Goal: Information Seeking & Learning: Find specific fact

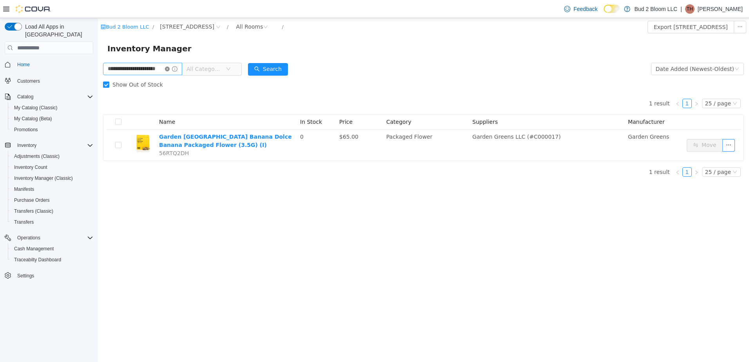
click at [170, 67] on icon "icon: close-circle" at bounding box center [167, 69] width 5 height 5
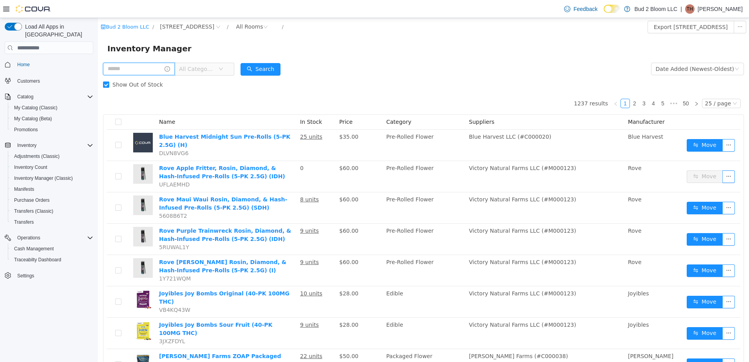
click at [137, 70] on input "text" at bounding box center [139, 69] width 72 height 13
type input "***"
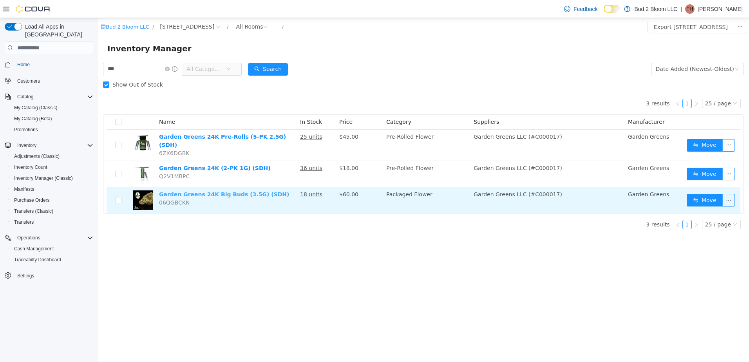
click at [247, 191] on link "Garden Greens 24K Big Buds (3.5G) (SDH)" at bounding box center [224, 194] width 130 height 6
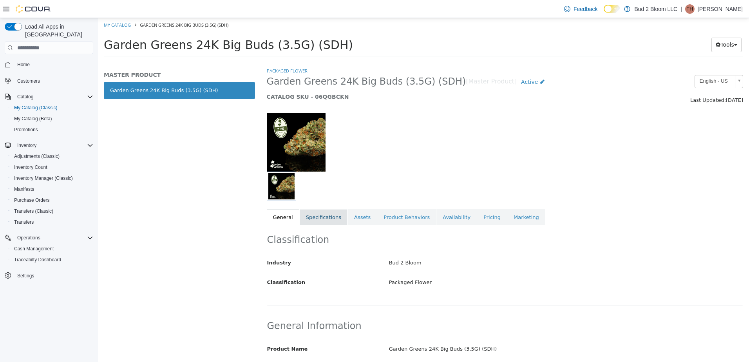
click at [330, 217] on link "Specifications" at bounding box center [324, 217] width 48 height 16
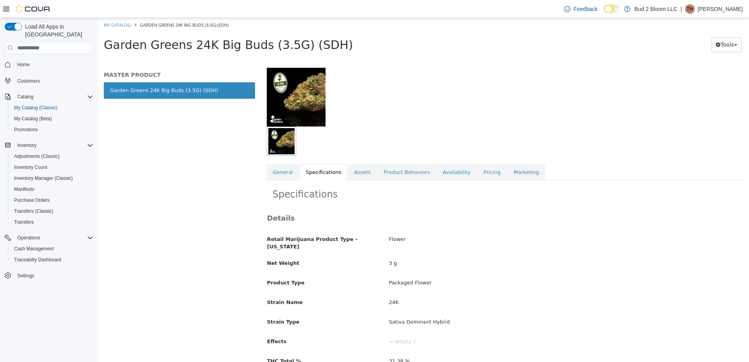
scroll to position [117, 0]
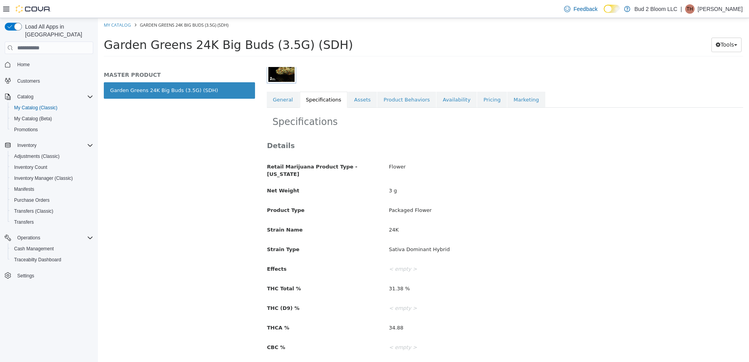
click at [389, 186] on div "3 g" at bounding box center [565, 191] width 365 height 14
click at [390, 184] on div "3 g" at bounding box center [565, 191] width 365 height 14
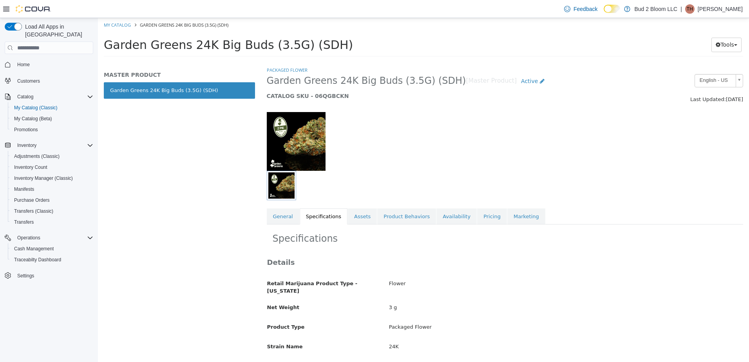
scroll to position [0, 0]
click at [390, 305] on div "3 g" at bounding box center [565, 308] width 365 height 14
